Goal: Navigation & Orientation: Find specific page/section

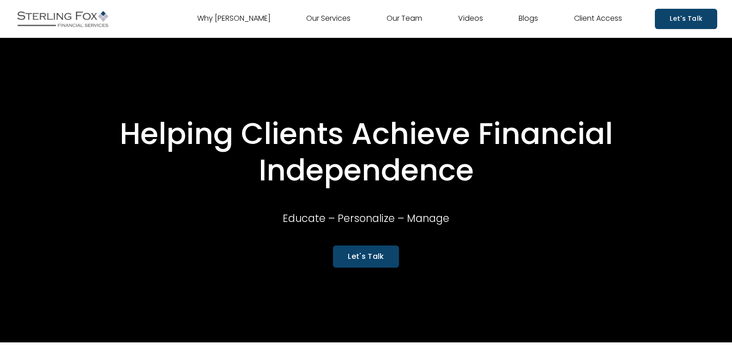
click at [268, 278] on div "Helping Clients Achieve Financial Independence Educate – Personalize – Manage L…" at bounding box center [366, 190] width 732 height 305
click at [185, 243] on div "Helping Clients Achieve Financial Independence Educate – Personalize – Manage L…" at bounding box center [366, 191] width 732 height 166
click at [181, 2] on div "Skip to Content Why [PERSON_NAME] Our Services Our Team" at bounding box center [366, 19] width 732 height 38
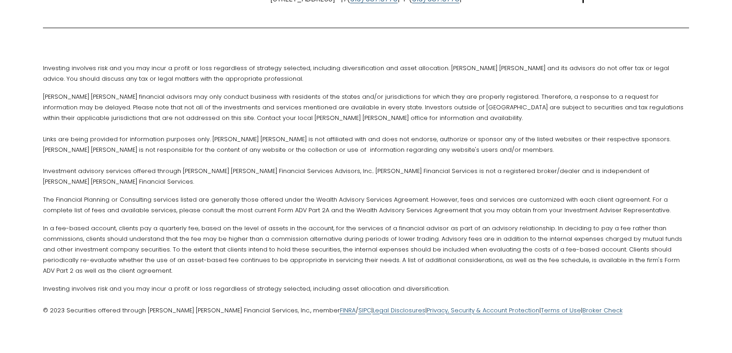
scroll to position [2585, 0]
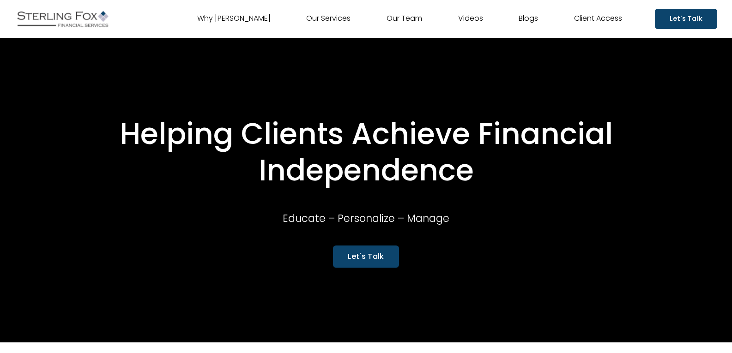
click at [401, 21] on link "Our Team" at bounding box center [405, 19] width 36 height 15
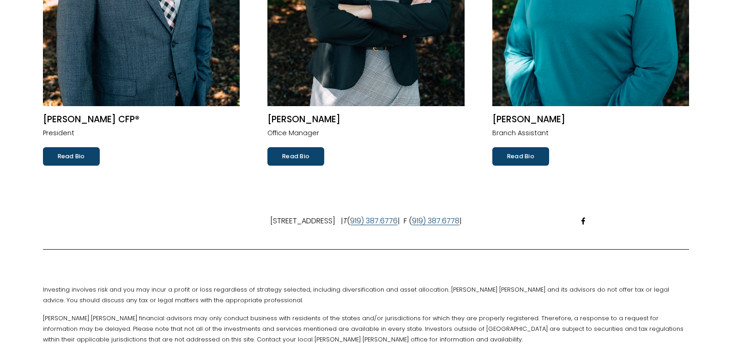
scroll to position [266, 0]
